Goal: Task Accomplishment & Management: Manage account settings

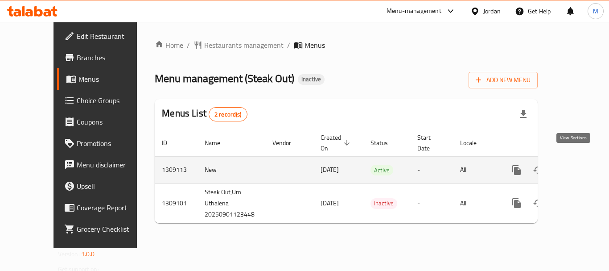
click at [575, 164] on icon "enhanced table" at bounding box center [580, 169] width 11 height 11
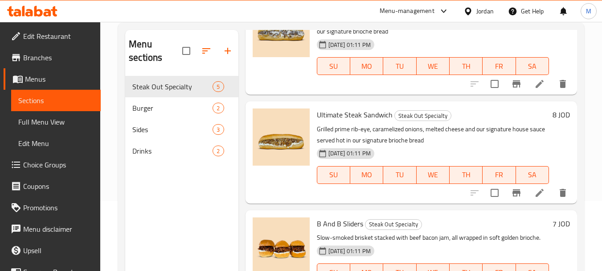
scroll to position [125, 0]
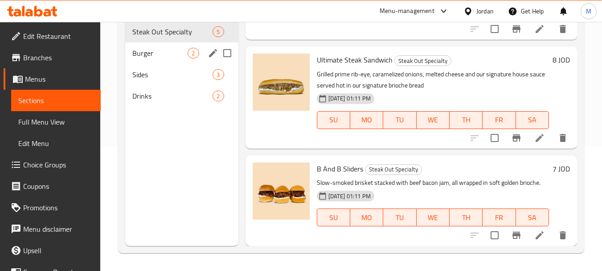
click at [156, 58] on div "Burger 2" at bounding box center [181, 52] width 113 height 21
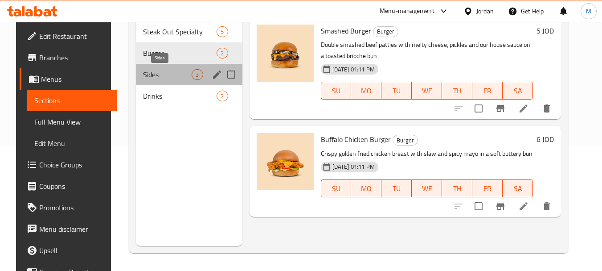
click at [161, 73] on span "Sides" at bounding box center [167, 74] width 49 height 11
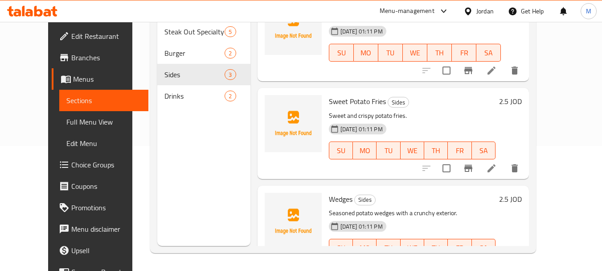
scroll to position [57, 0]
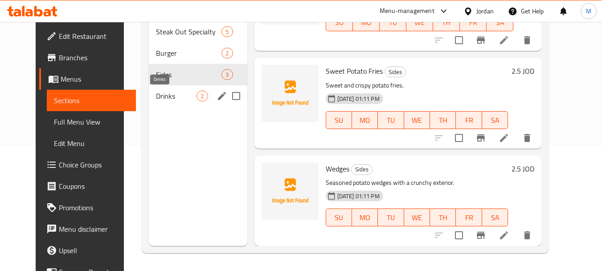
click at [156, 95] on span "Drinks" at bounding box center [176, 95] width 41 height 11
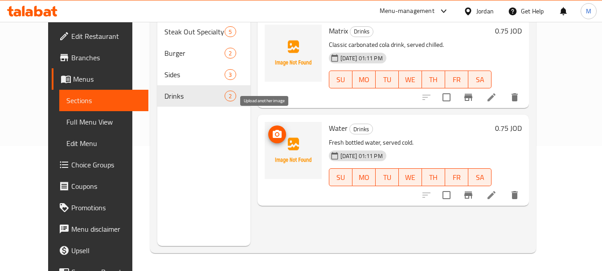
scroll to position [80, 0]
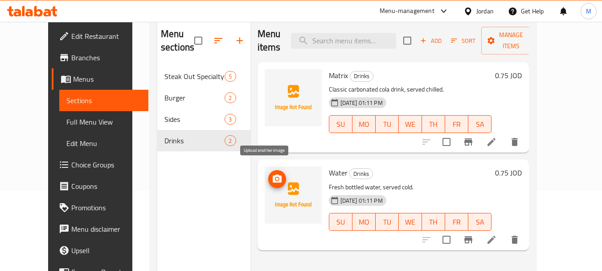
click at [272, 173] on icon "upload picture" at bounding box center [277, 178] width 11 height 11
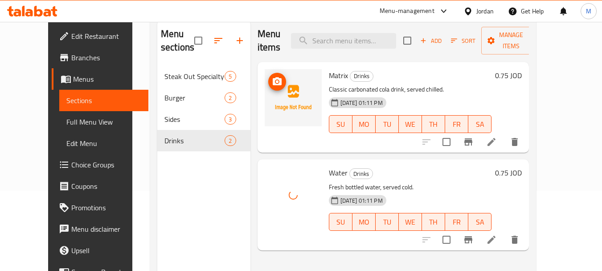
click at [272, 76] on icon "upload picture" at bounding box center [277, 81] width 11 height 11
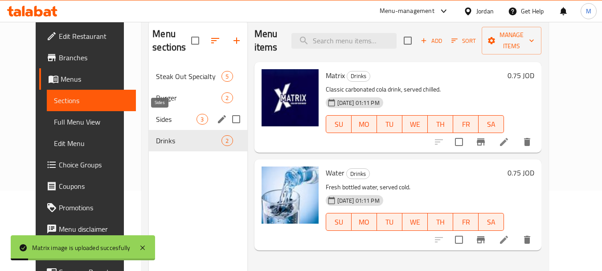
click at [156, 116] on span "Sides" at bounding box center [176, 119] width 41 height 11
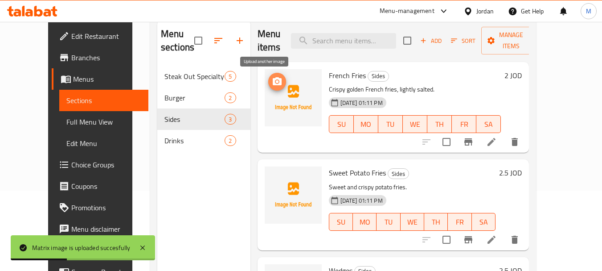
click at [271, 83] on span "upload picture" at bounding box center [277, 81] width 18 height 11
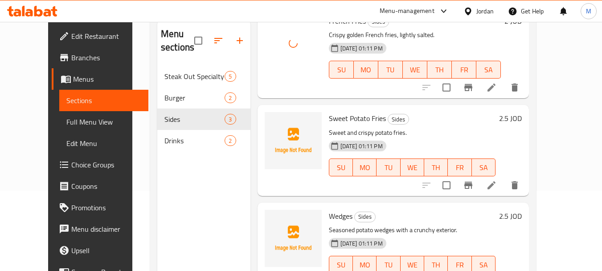
scroll to position [57, 0]
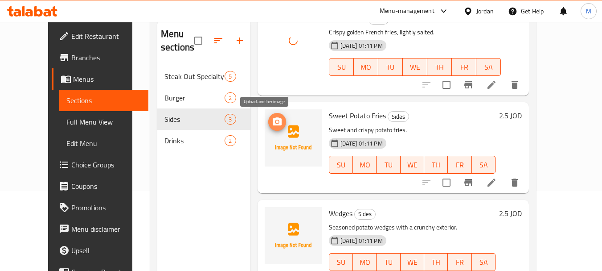
click at [272, 121] on icon "upload picture" at bounding box center [277, 121] width 11 height 11
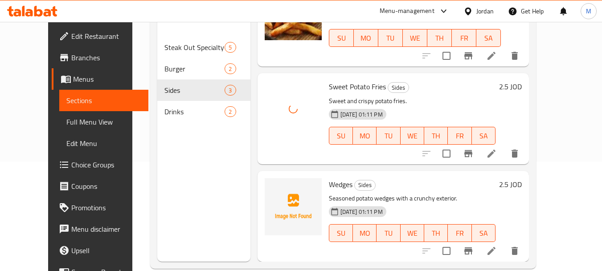
scroll to position [125, 0]
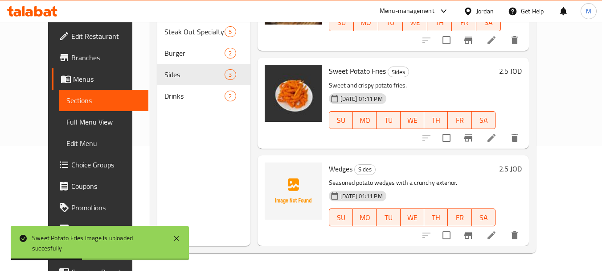
click at [361, 71] on span "Sweet Potato Fries" at bounding box center [357, 70] width 57 height 13
copy h6 "Sweet Potato Fries"
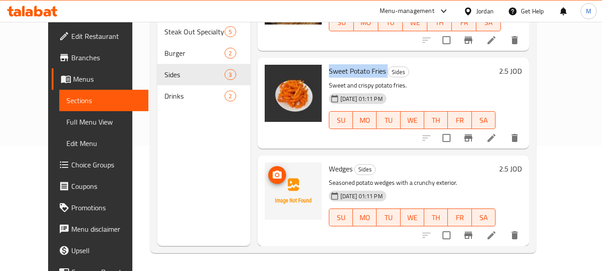
click at [273, 177] on icon "upload picture" at bounding box center [277, 174] width 9 height 8
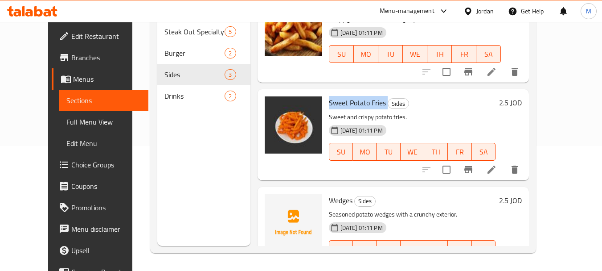
scroll to position [0, 0]
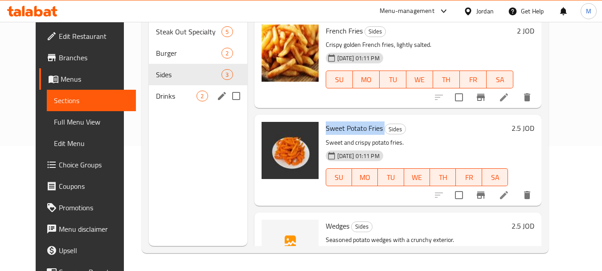
click at [156, 97] on span "Drinks" at bounding box center [176, 95] width 41 height 11
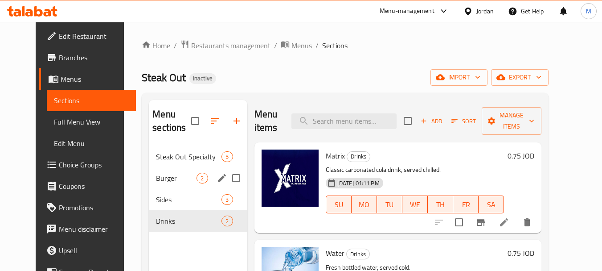
click at [156, 180] on span "Burger" at bounding box center [176, 177] width 41 height 11
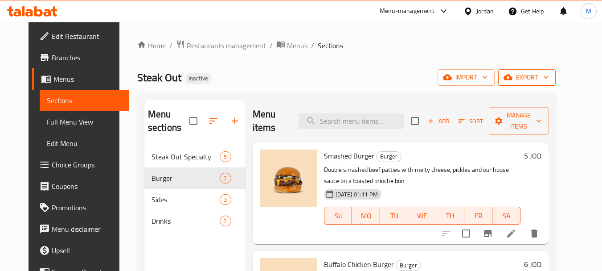
click at [549, 75] on span "export" at bounding box center [526, 77] width 43 height 11
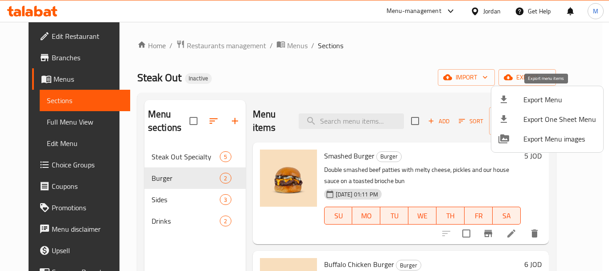
click at [541, 100] on span "Export Menu" at bounding box center [559, 99] width 73 height 11
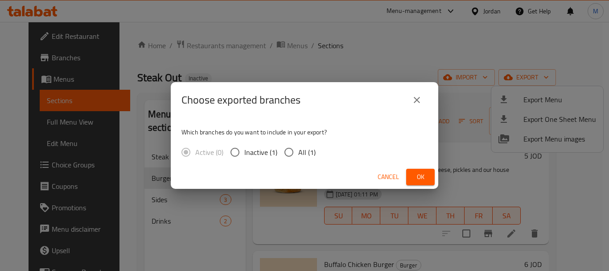
click at [303, 154] on span "All (1)" at bounding box center [306, 152] width 17 height 11
click at [298, 154] on input "All (1)" at bounding box center [288, 152] width 19 height 19
radio input "true"
drag, startPoint x: 421, startPoint y: 180, endPoint x: 203, endPoint y: 7, distance: 277.6
click at [415, 176] on span "Ok" at bounding box center [420, 176] width 14 height 11
